Goal: Task Accomplishment & Management: Manage account settings

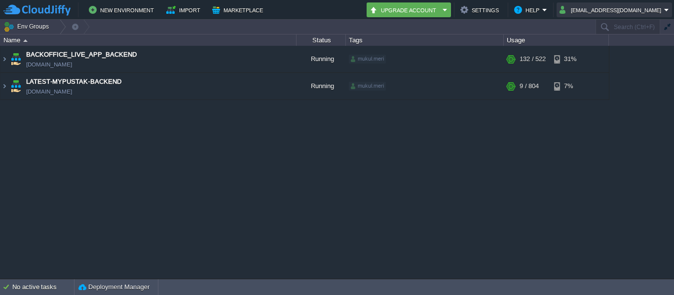
click at [633, 9] on button "[EMAIL_ADDRESS][DOMAIN_NAME]" at bounding box center [611, 10] width 105 height 12
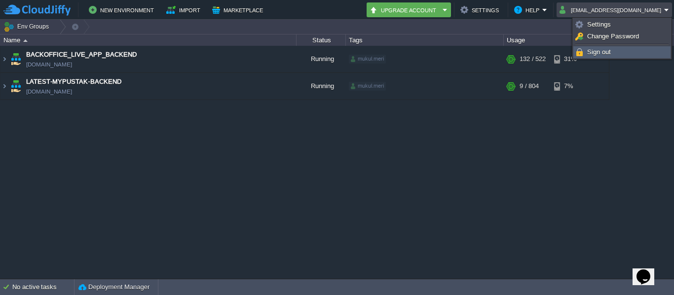
click at [600, 55] on span "Sign out" at bounding box center [599, 51] width 24 height 7
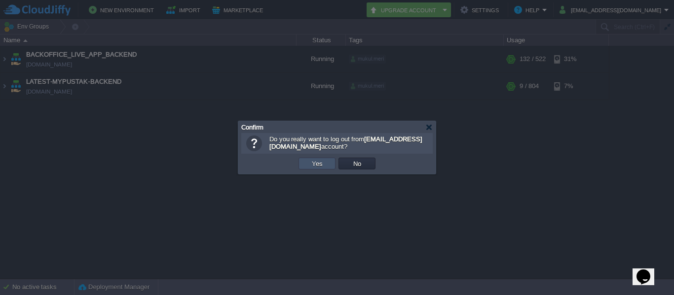
click at [323, 165] on button "Yes" at bounding box center [317, 163] width 17 height 9
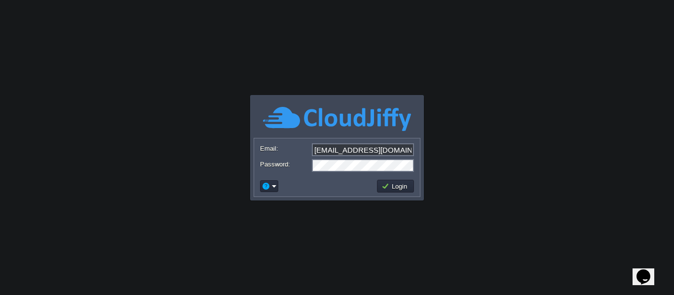
click at [382, 145] on input "[EMAIL_ADDRESS][DOMAIN_NAME]" at bounding box center [363, 150] width 102 height 13
type input "ph150496@outlook.com"
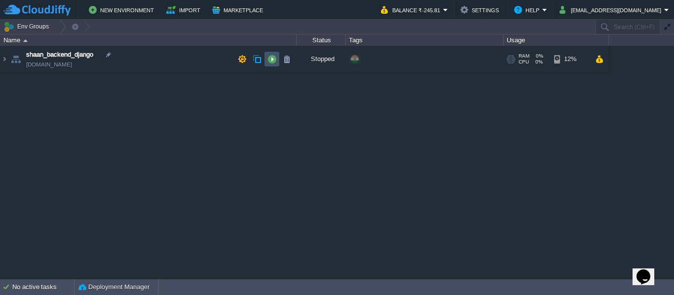
click at [270, 61] on button "button" at bounding box center [271, 59] width 9 height 9
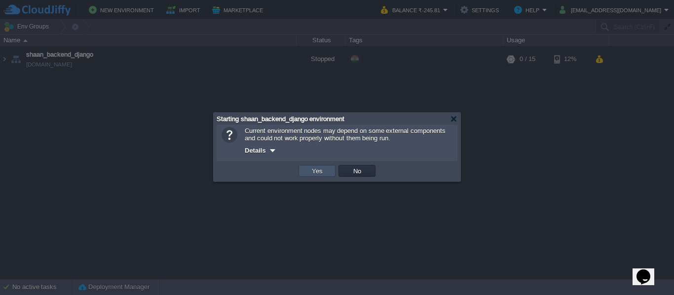
click at [309, 171] on button "Yes" at bounding box center [317, 171] width 17 height 9
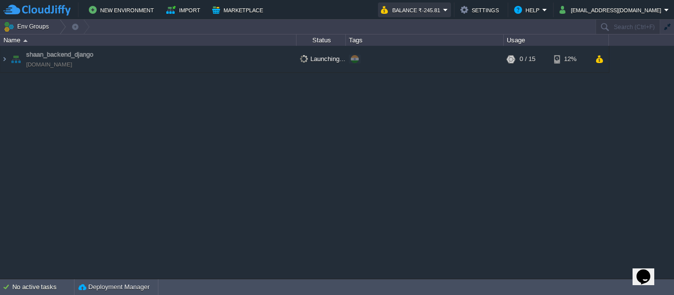
click at [443, 10] on button "Balance ₹-245.81" at bounding box center [412, 10] width 62 height 12
click at [384, 149] on div "shaan_backend_django env-8916248.cloudjiffy.net Launching... + Add to Env Group…" at bounding box center [337, 162] width 674 height 233
